Goal: Task Accomplishment & Management: Complete application form

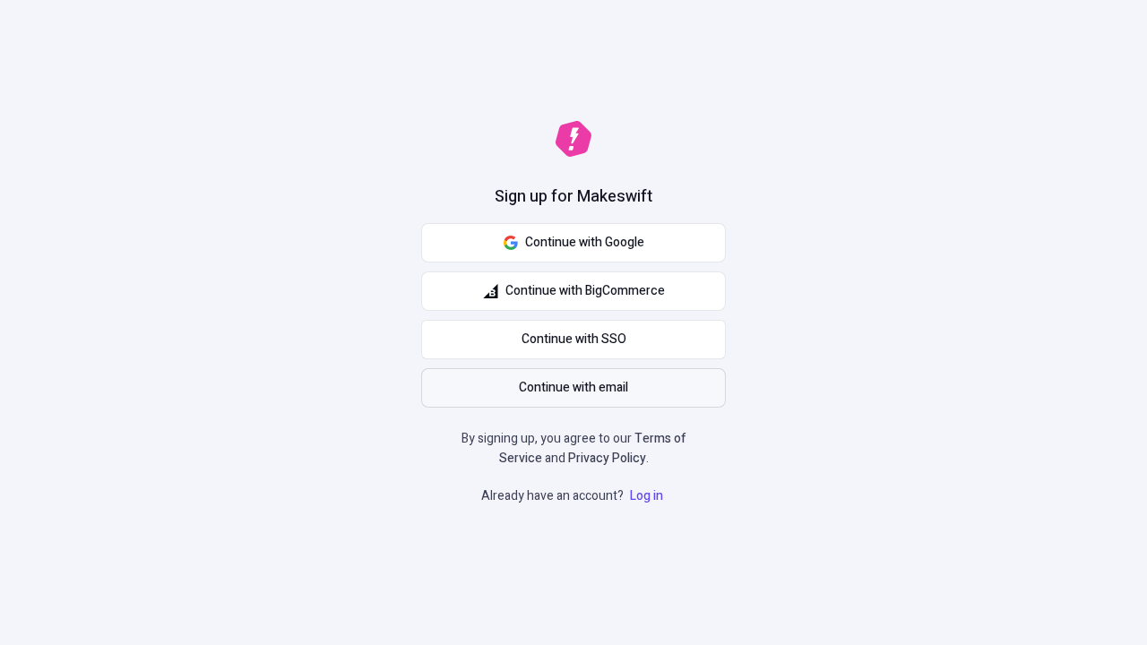
click at [573, 388] on span "Continue with email" at bounding box center [573, 388] width 109 height 20
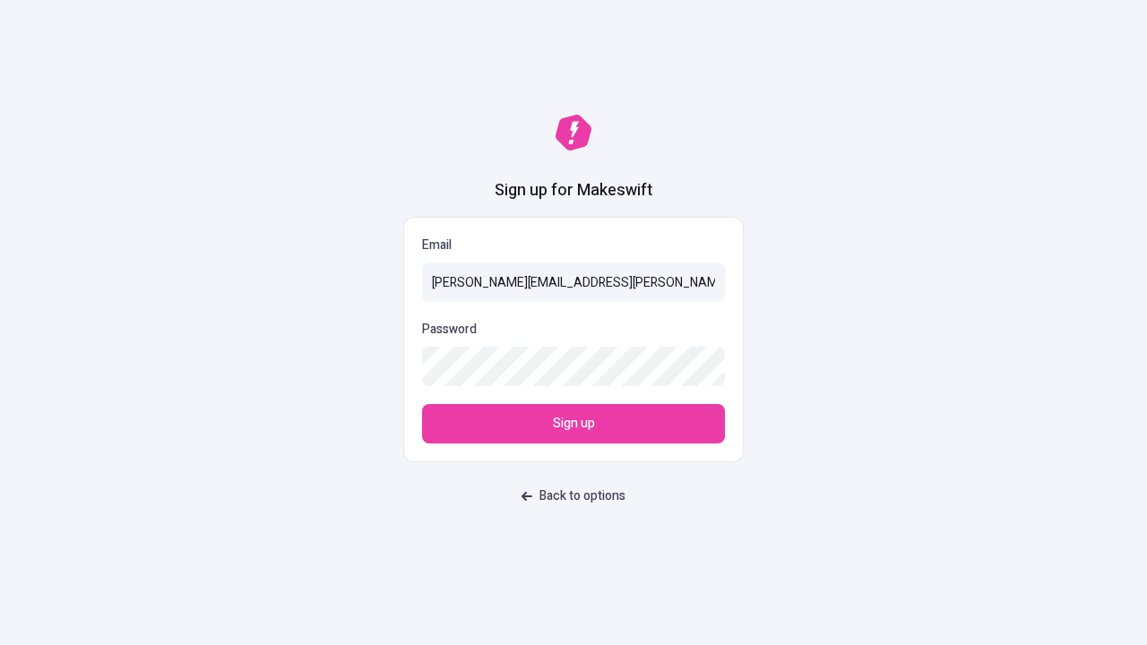
type input "[PERSON_NAME][EMAIL_ADDRESS][PERSON_NAME][DOMAIN_NAME]"
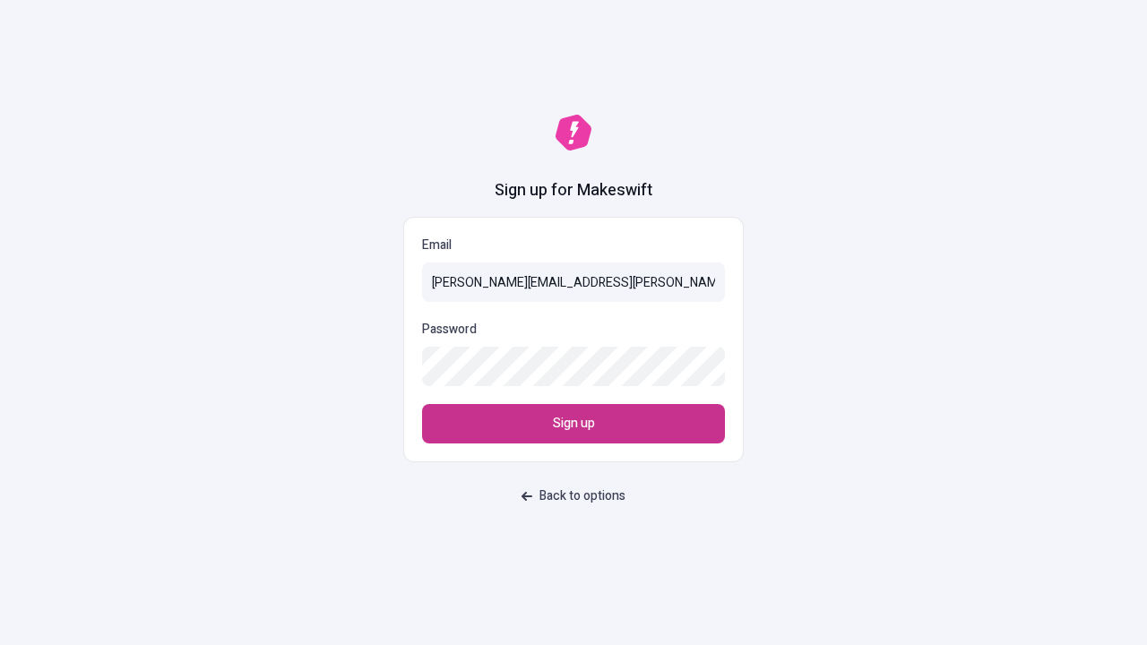
click at [573, 424] on span "Sign up" at bounding box center [574, 424] width 42 height 20
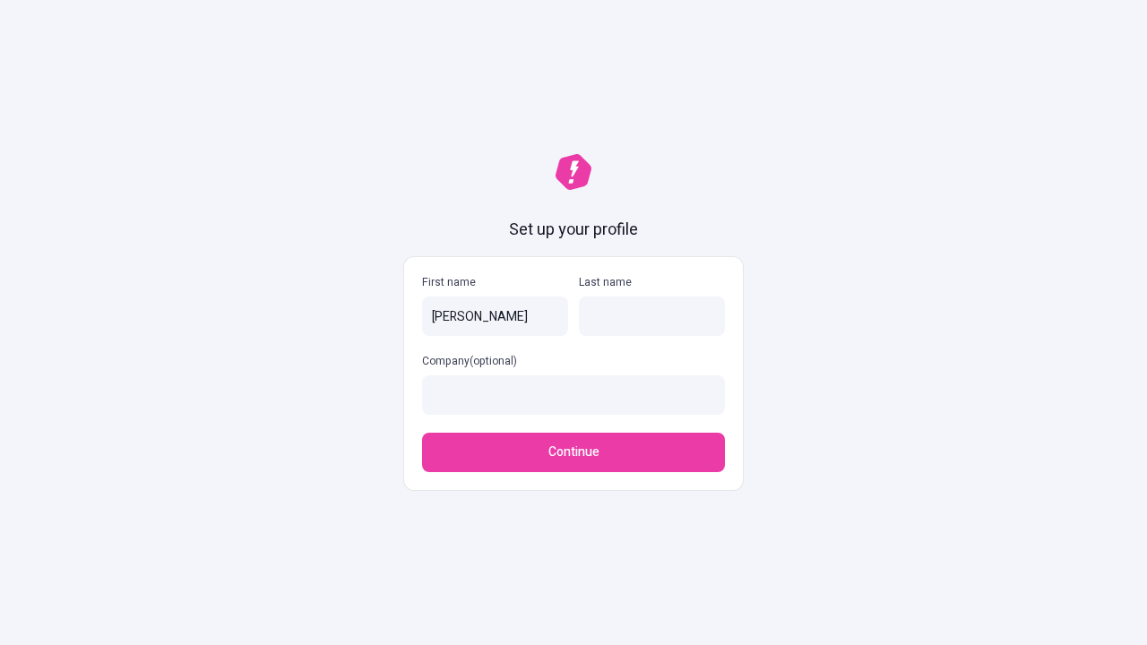
type input "[PERSON_NAME]"
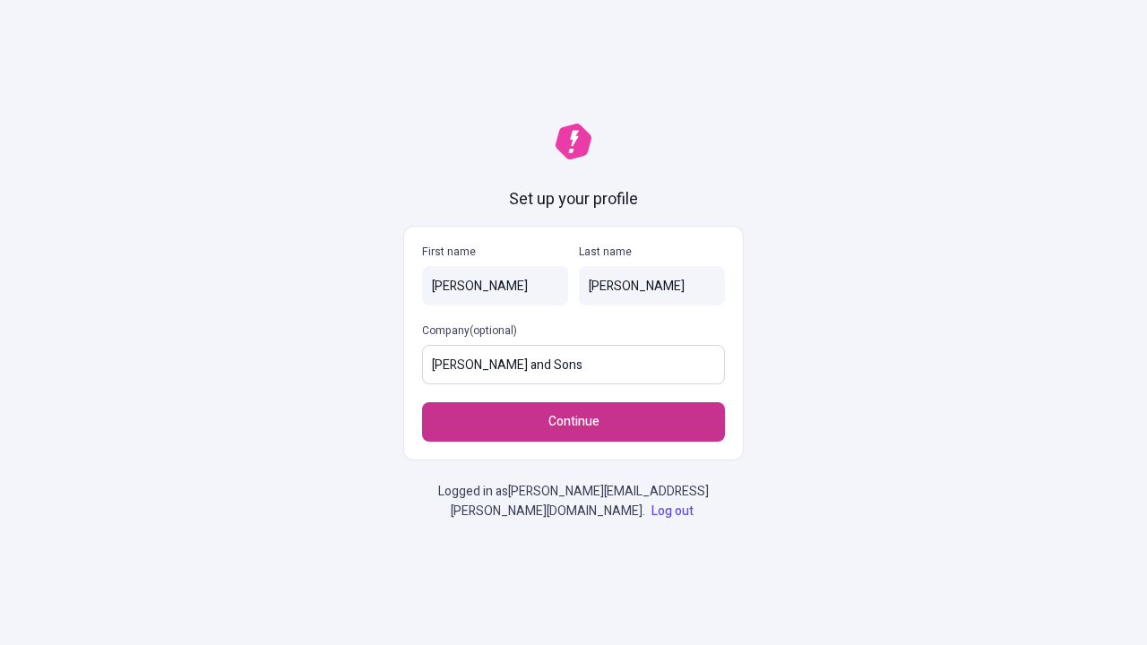
type input "Harber and Sons"
click at [573, 422] on span "Continue" at bounding box center [573, 422] width 51 height 20
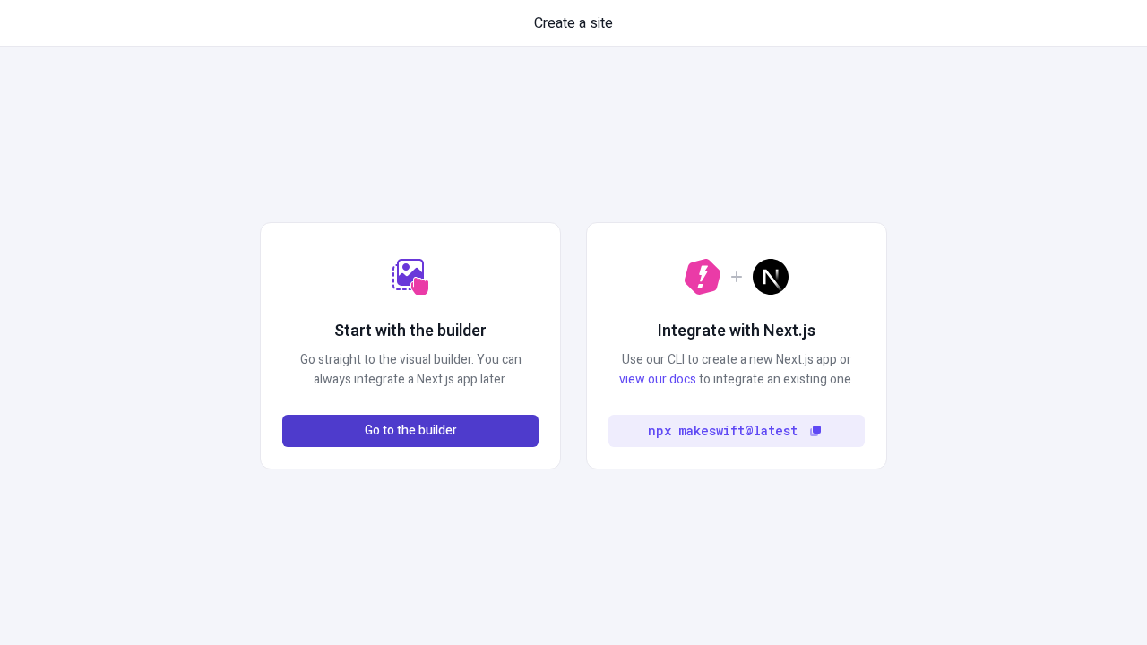
click at [410, 431] on span "Go to the builder" at bounding box center [411, 431] width 92 height 20
